Goal: Use online tool/utility: Utilize a website feature to perform a specific function

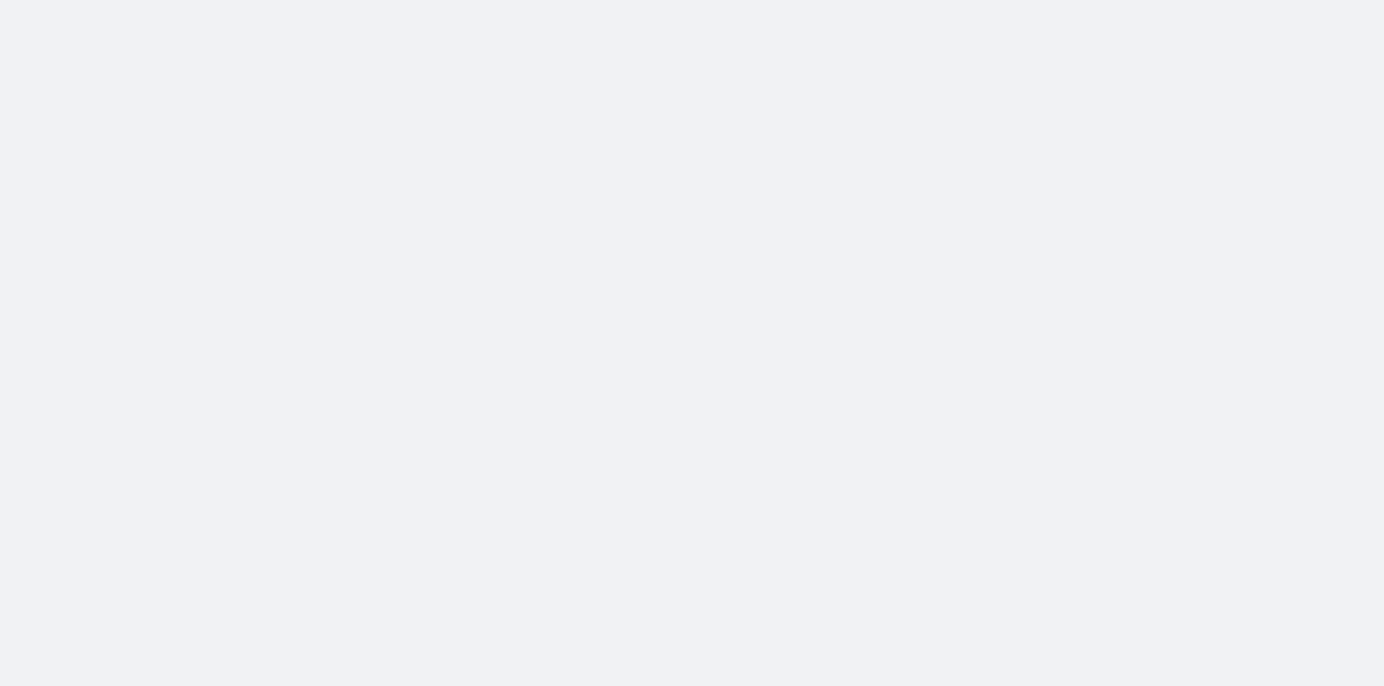
click at [644, 84] on body at bounding box center [692, 343] width 1384 height 686
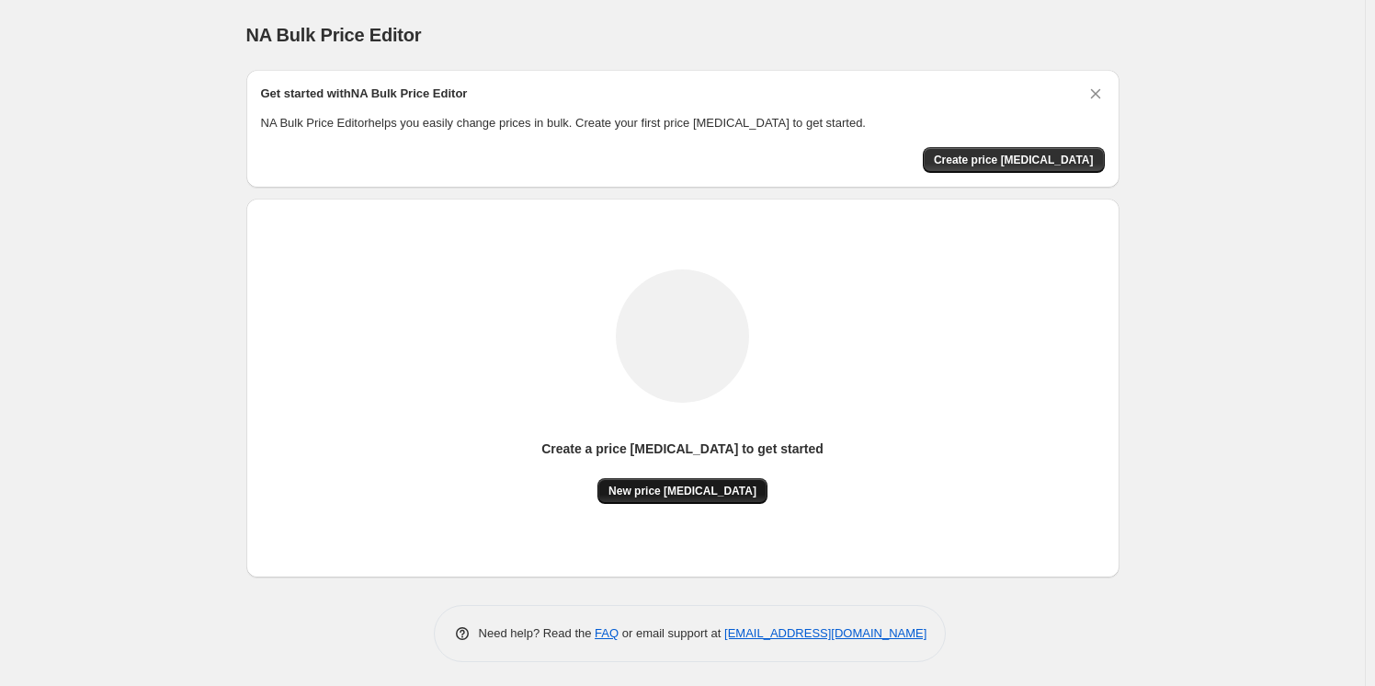
click at [696, 482] on button "New price change job" at bounding box center [682, 491] width 170 height 26
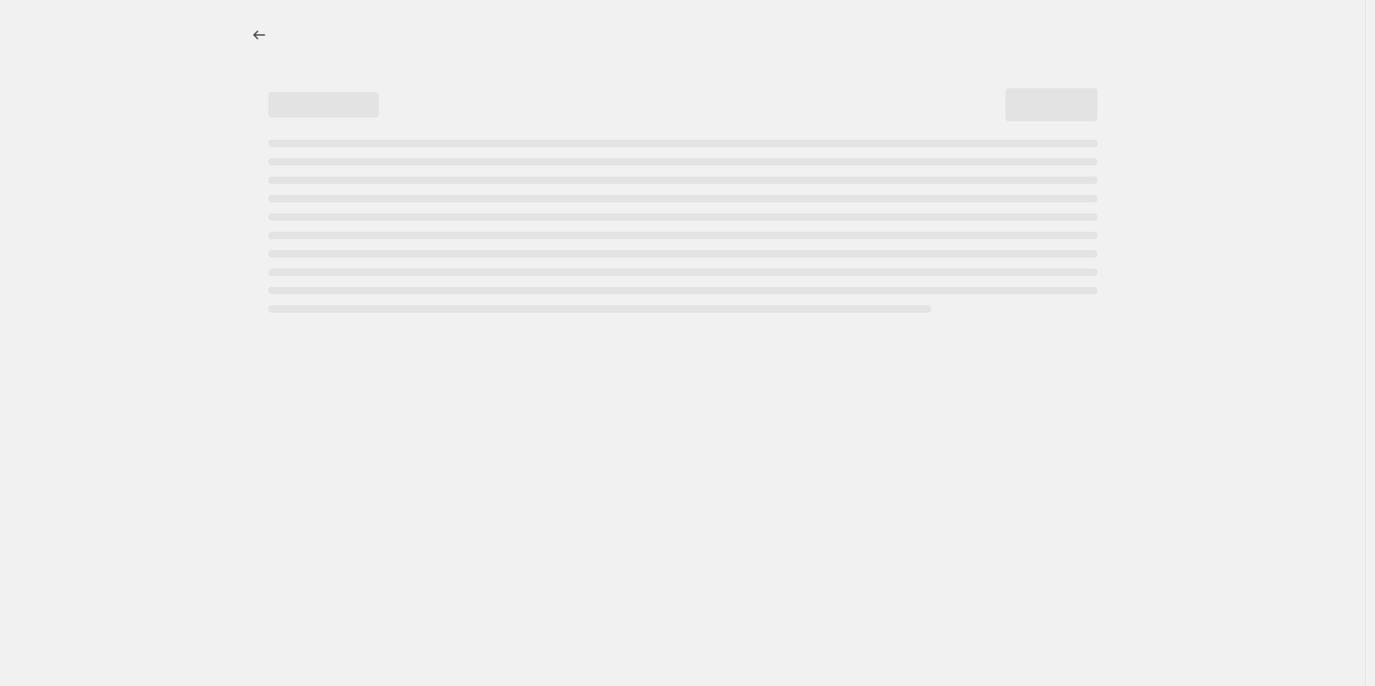
select select "percentage"
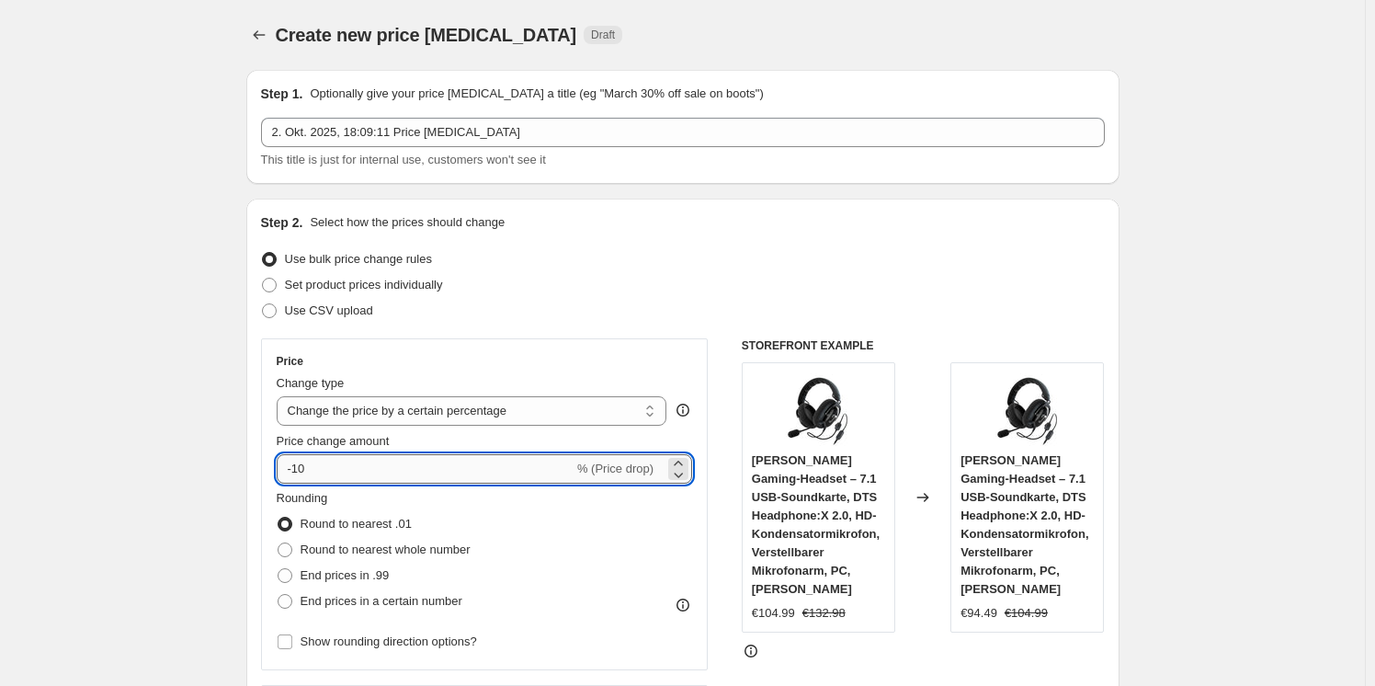
click at [487, 473] on input "-10" at bounding box center [425, 468] width 297 height 29
type input "-1"
type input "-30"
click at [665, 327] on div "Step 2. Select how the prices should change Use bulk price change rules Set pro…" at bounding box center [683, 521] width 844 height 616
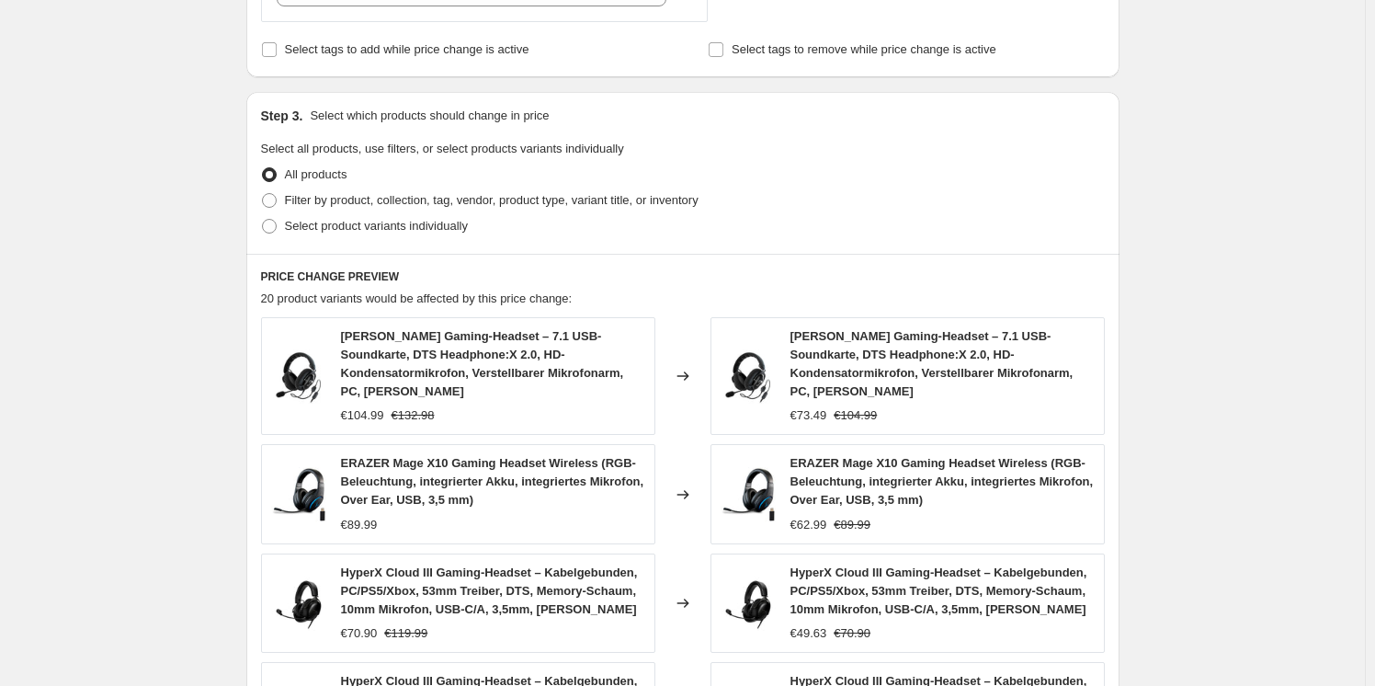
scroll to position [1271, 0]
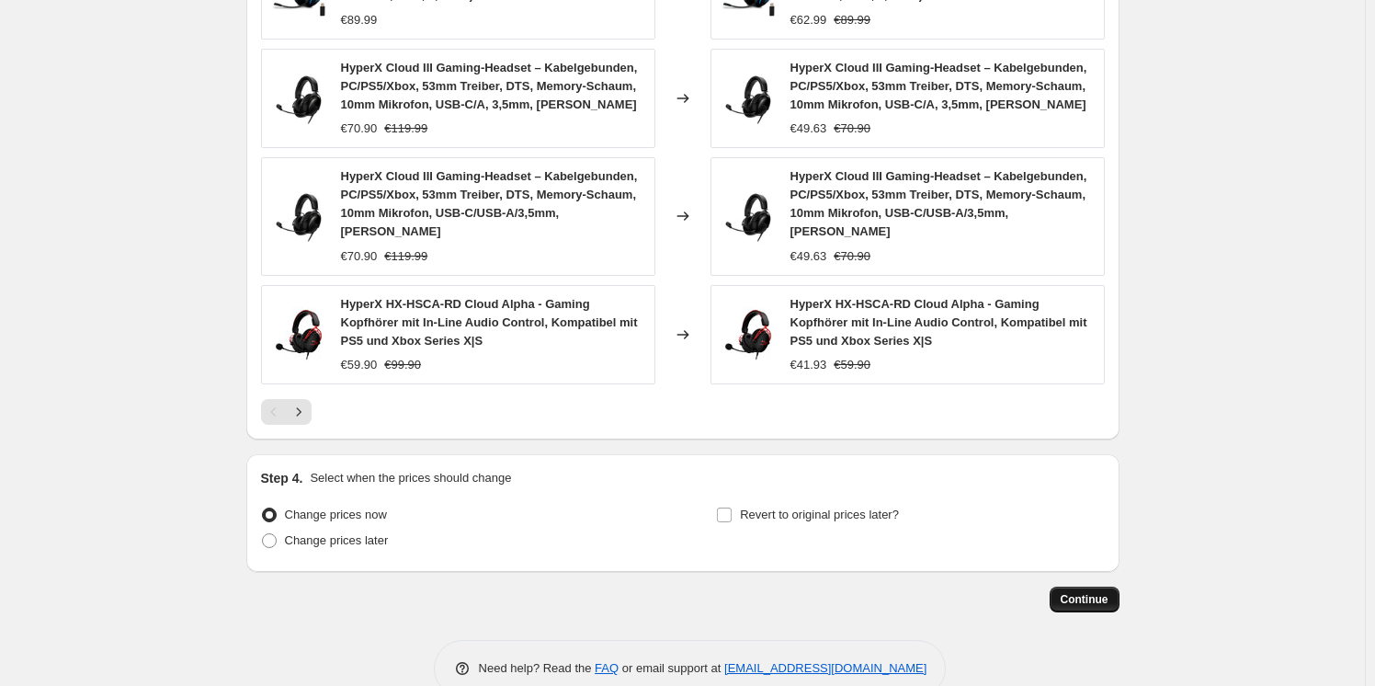
click at [1076, 586] on button "Continue" at bounding box center [1084, 599] width 70 height 26
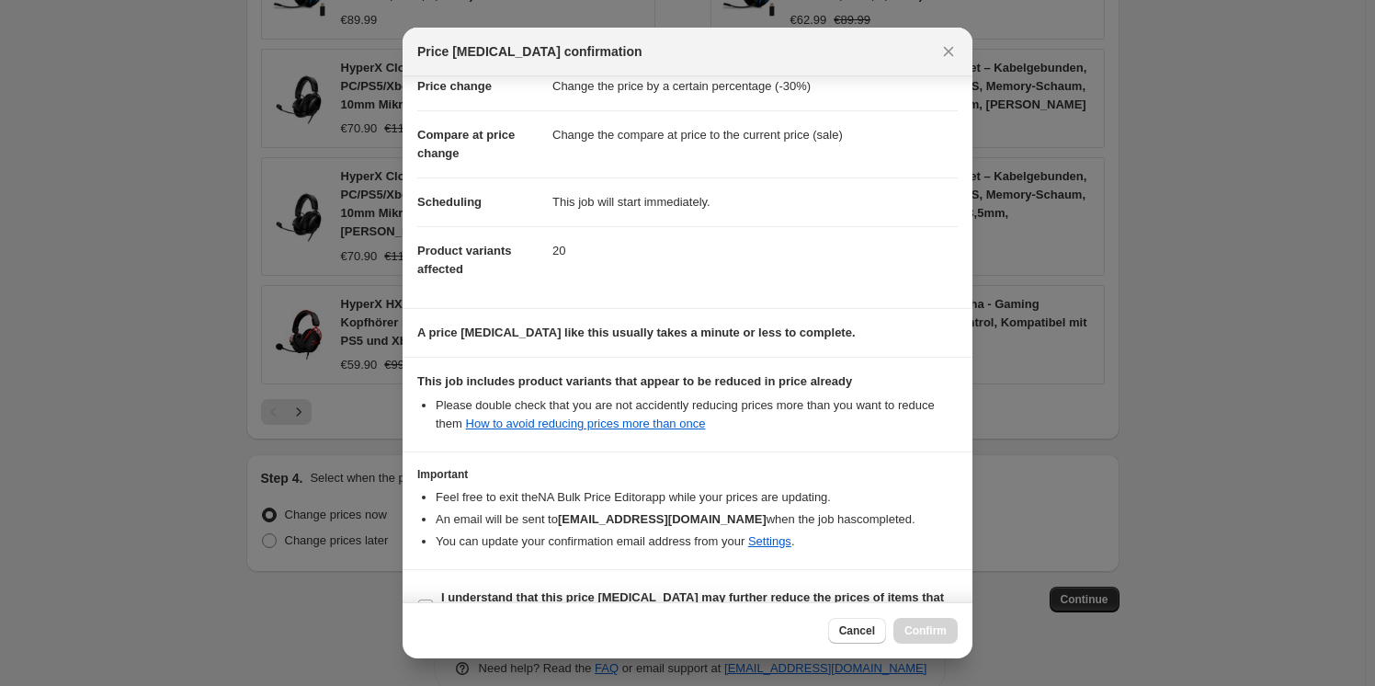
scroll to position [86, 0]
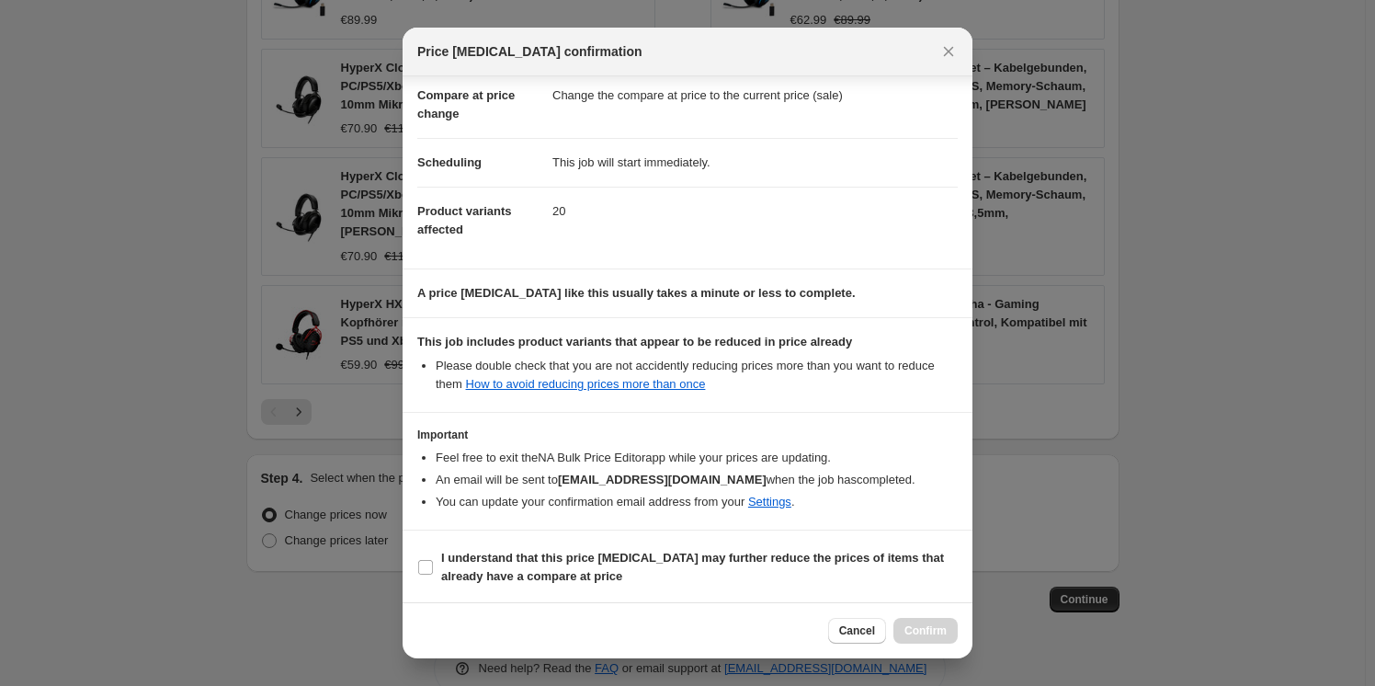
click at [599, 531] on section "I understand that this price change job may further reduce the prices of items …" at bounding box center [688, 567] width 570 height 74
click at [594, 552] on b "I understand that this price change job may further reduce the prices of items …" at bounding box center [692, 566] width 503 height 32
click at [433, 560] on input "I understand that this price change job may further reduce the prices of items …" at bounding box center [425, 567] width 15 height 15
checkbox input "true"
click at [942, 631] on span "Confirm" at bounding box center [925, 630] width 42 height 15
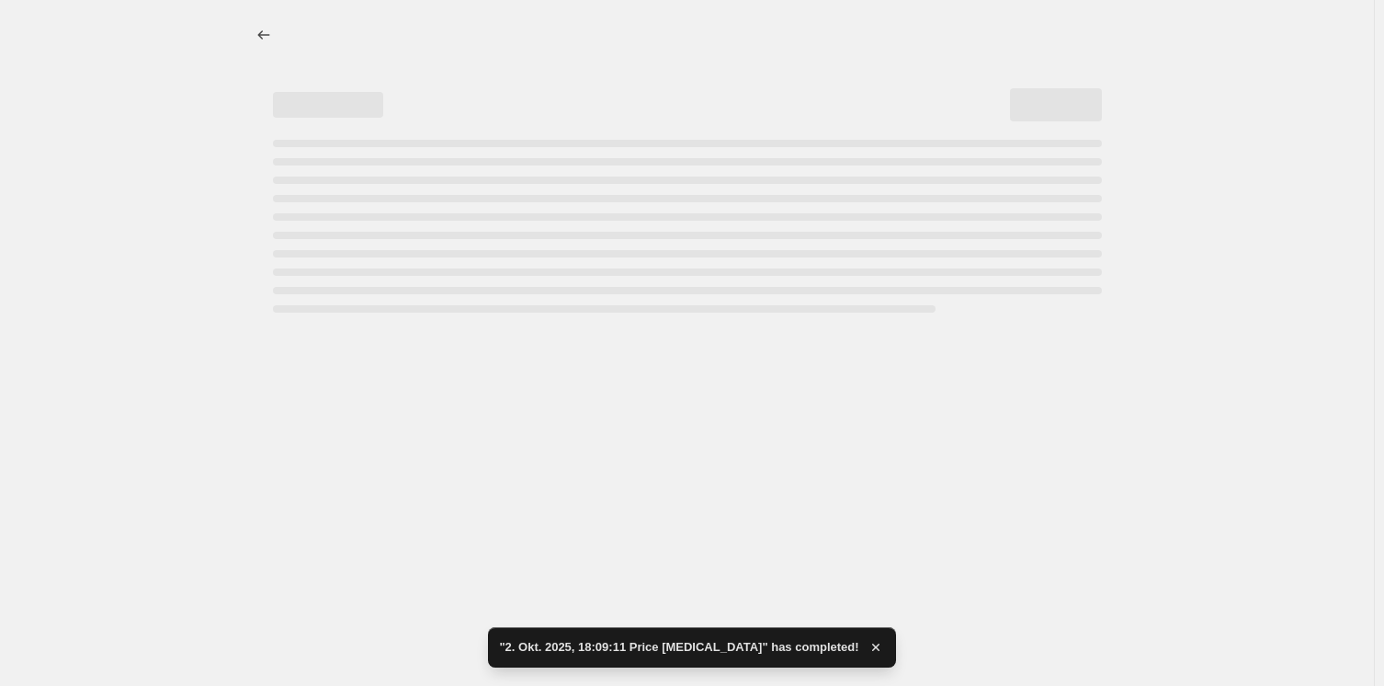
select select "percentage"
